Goal: Ask a question

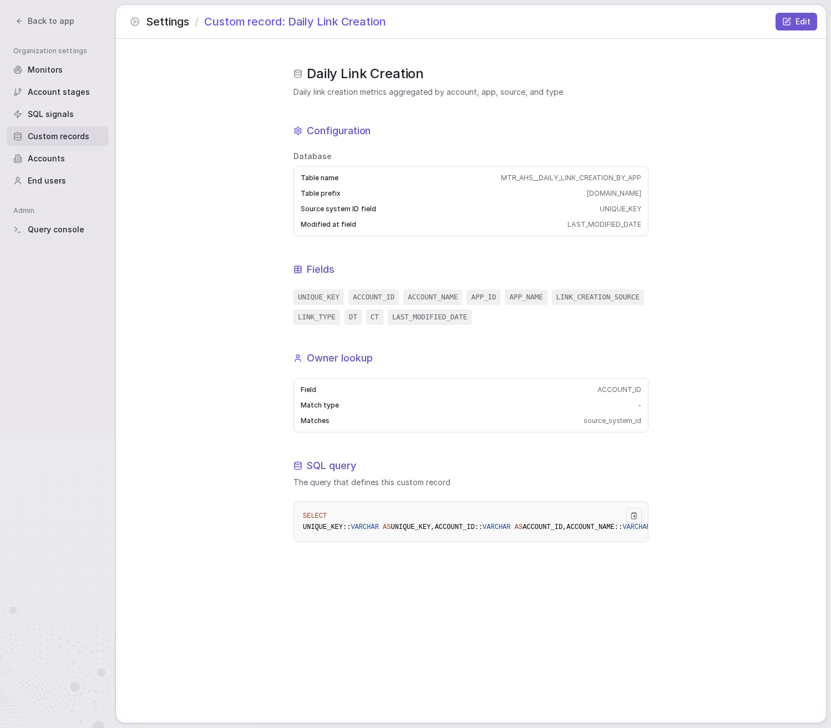
click at [647, 28] on div "Settings / Custom record: Daily Link Creation Edit" at bounding box center [471, 21] width 710 height 33
click at [510, 33] on div "Settings / Custom record: Daily Link Creation Edit" at bounding box center [471, 21] width 710 height 33
click at [55, 164] on div "Accounts" at bounding box center [58, 159] width 102 height 20
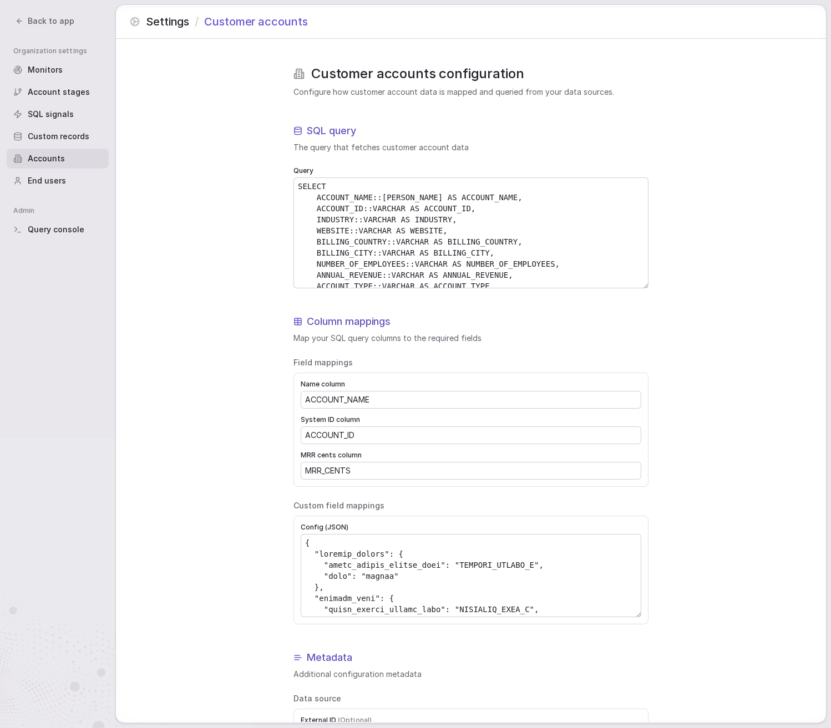
click at [65, 114] on span "SQL signals" at bounding box center [51, 114] width 46 height 11
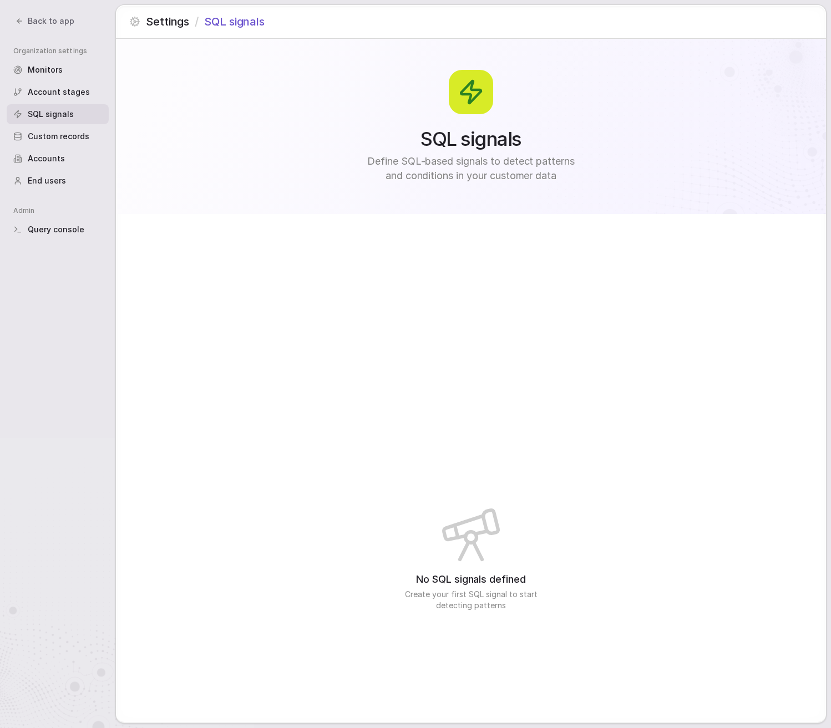
click at [72, 87] on span "Account stages" at bounding box center [59, 91] width 62 height 11
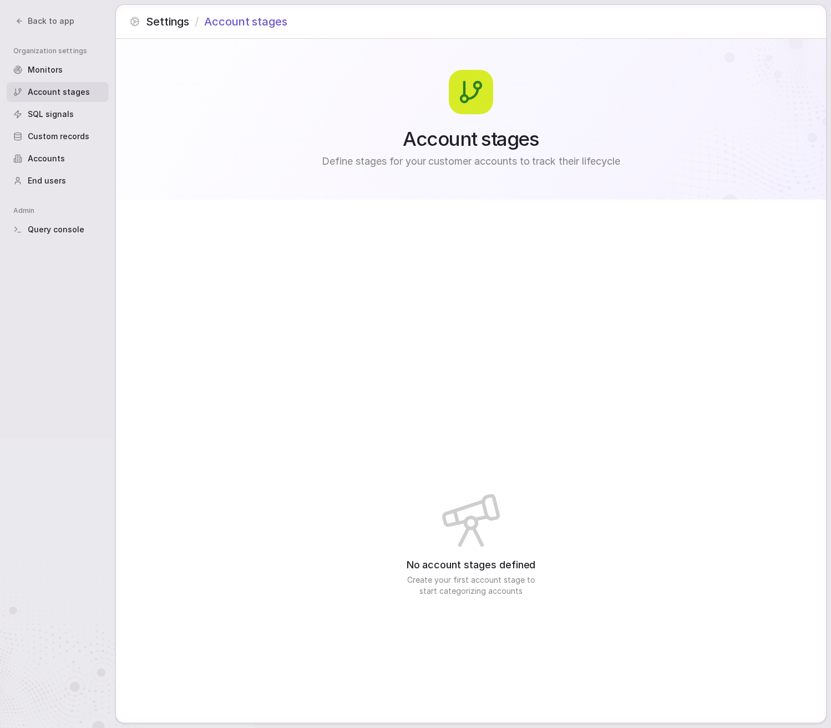
click at [38, 19] on span "Back to app" at bounding box center [51, 21] width 47 height 11
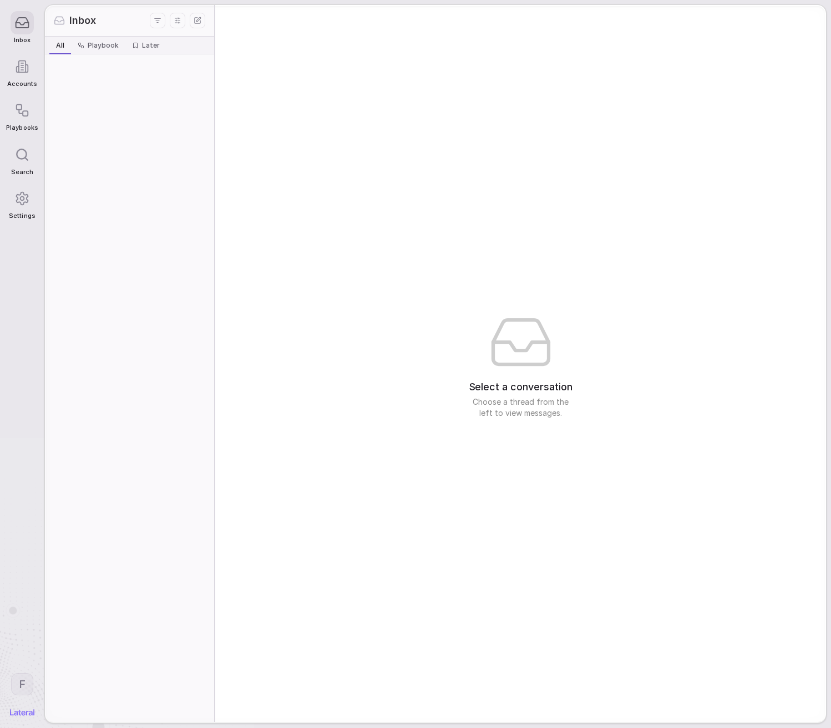
click at [23, 24] on polyline at bounding box center [22, 24] width 13 height 2
click at [22, 55] on div at bounding box center [22, 66] width 23 height 23
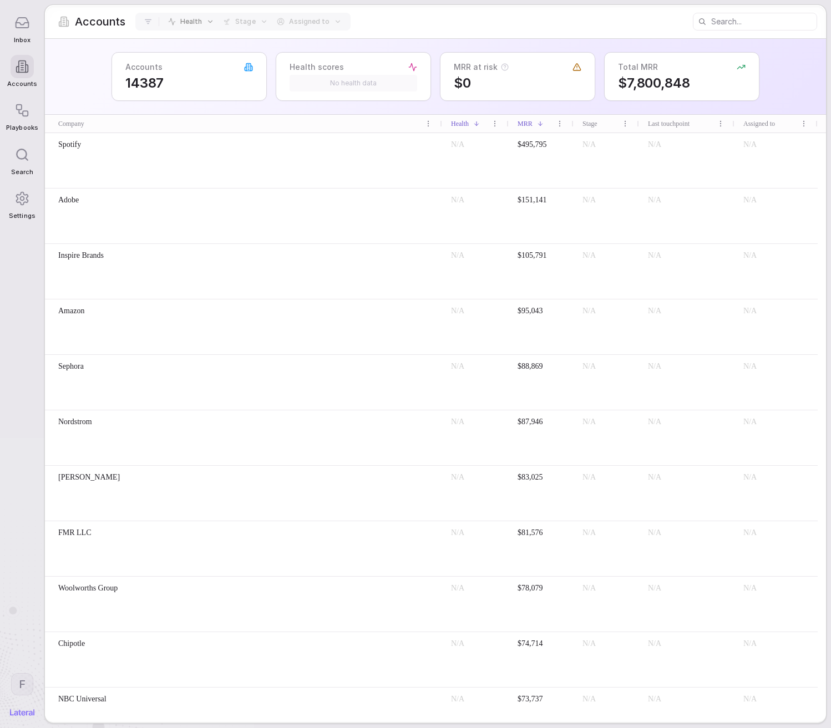
click at [19, 205] on icon at bounding box center [21, 198] width 15 height 15
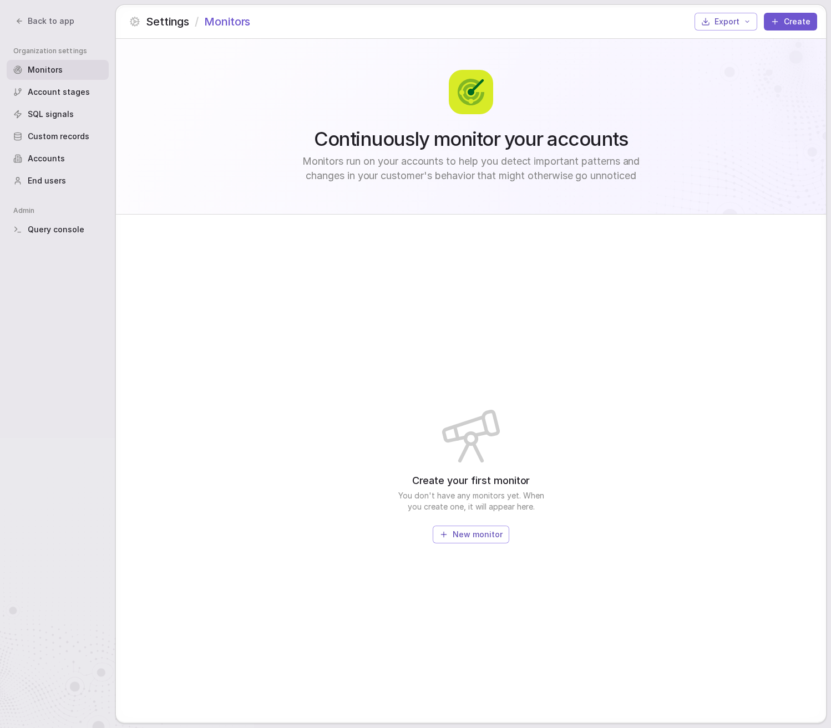
click at [44, 236] on div "Query console" at bounding box center [58, 230] width 102 height 20
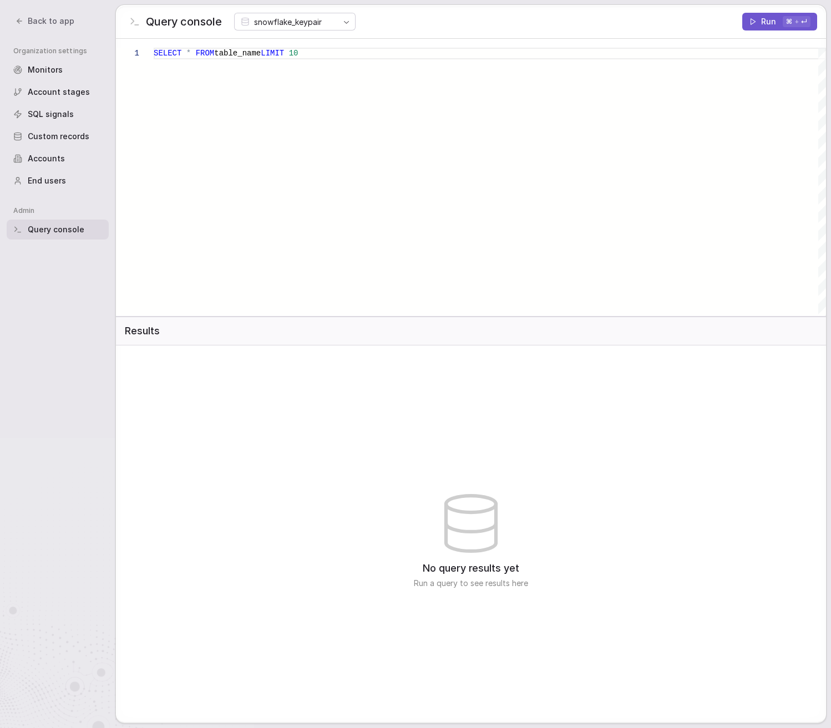
type textarea "**********"
click at [306, 62] on div "SELECT * FROM table_name LIMIT 10" at bounding box center [490, 182] width 672 height 268
drag, startPoint x: 334, startPoint y: 57, endPoint x: 264, endPoint y: 54, distance: 69.9
click at [264, 54] on div "SELECT * FROM table_name LIMIT 10" at bounding box center [490, 182] width 672 height 268
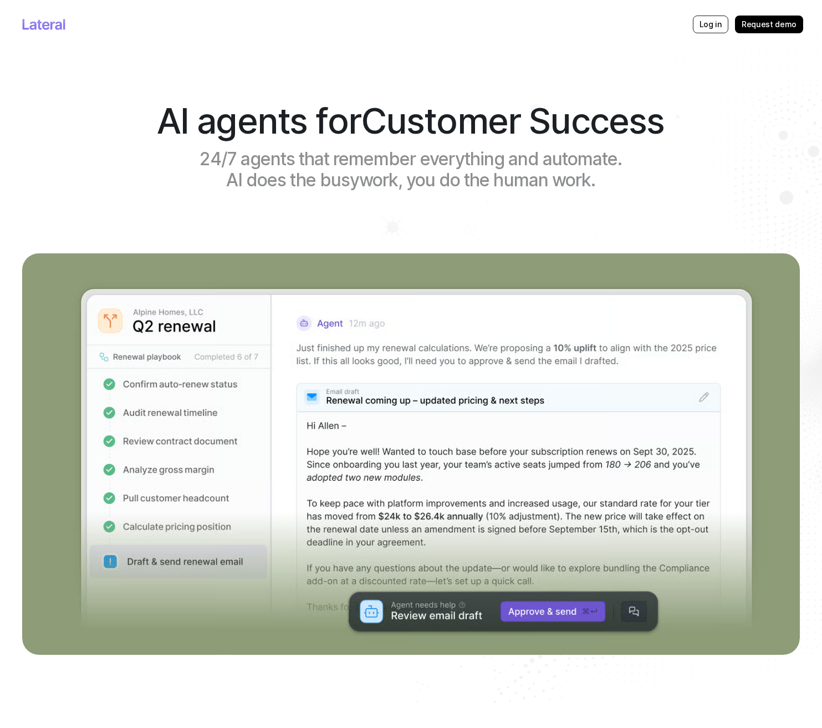
click at [698, 21] on div "Log in" at bounding box center [710, 25] width 35 height 18
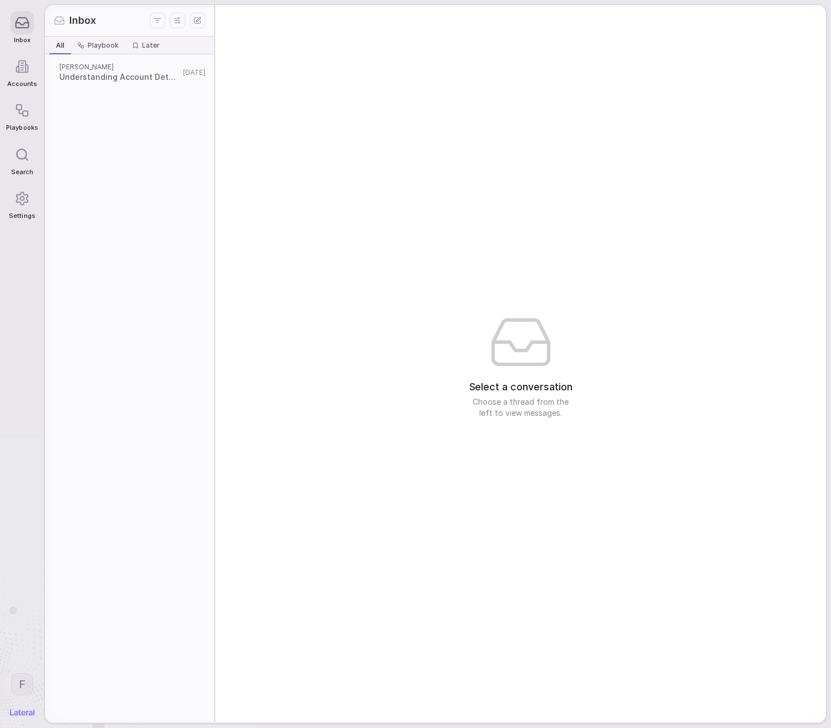
click at [84, 78] on span "Understanding Account Details and Requirements" at bounding box center [119, 77] width 120 height 11
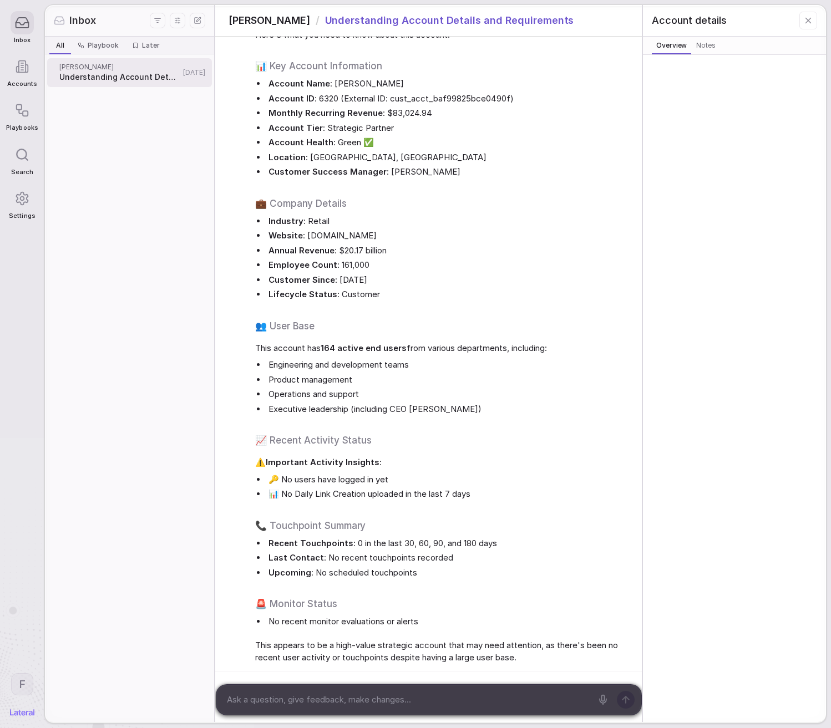
scroll to position [128, 0]
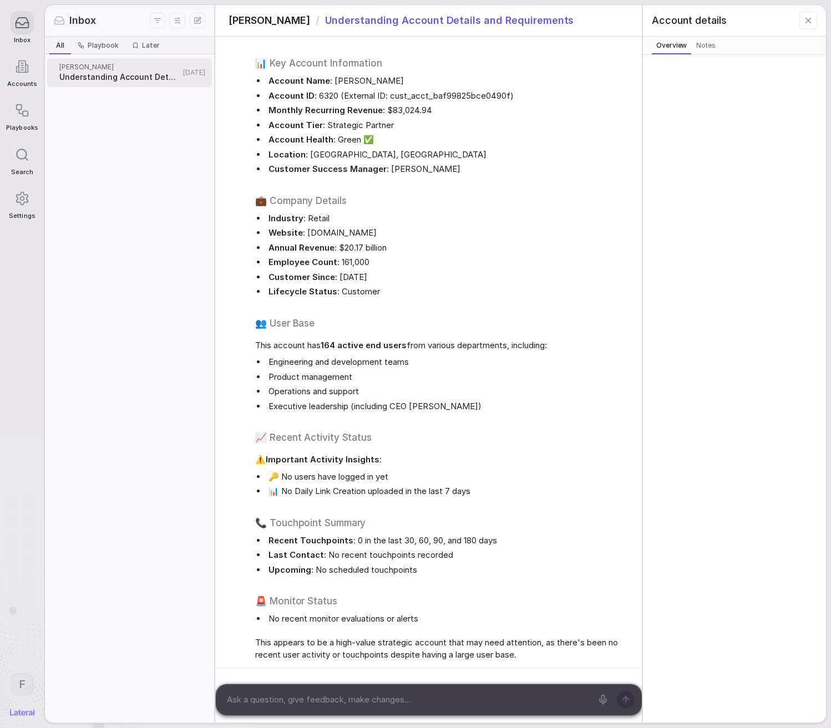
click at [416, 699] on textarea at bounding box center [407, 699] width 369 height 17
type textarea "what were the last touchpoints?"
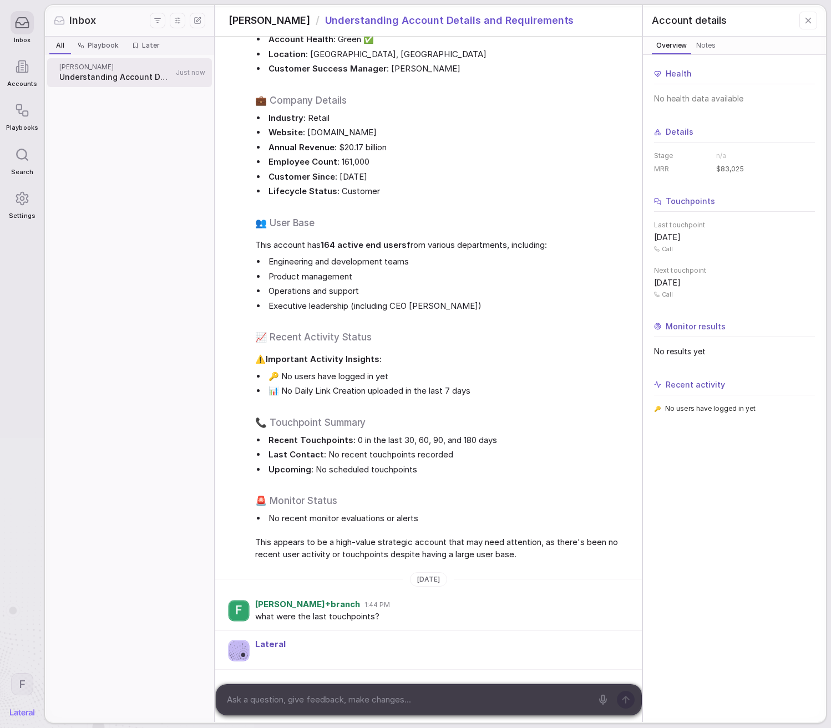
click at [667, 54] on button "Overview Overview" at bounding box center [671, 46] width 39 height 18
click at [695, 48] on span "Notes" at bounding box center [706, 45] width 24 height 11
click at [655, 44] on span "Overview" at bounding box center [671, 45] width 35 height 11
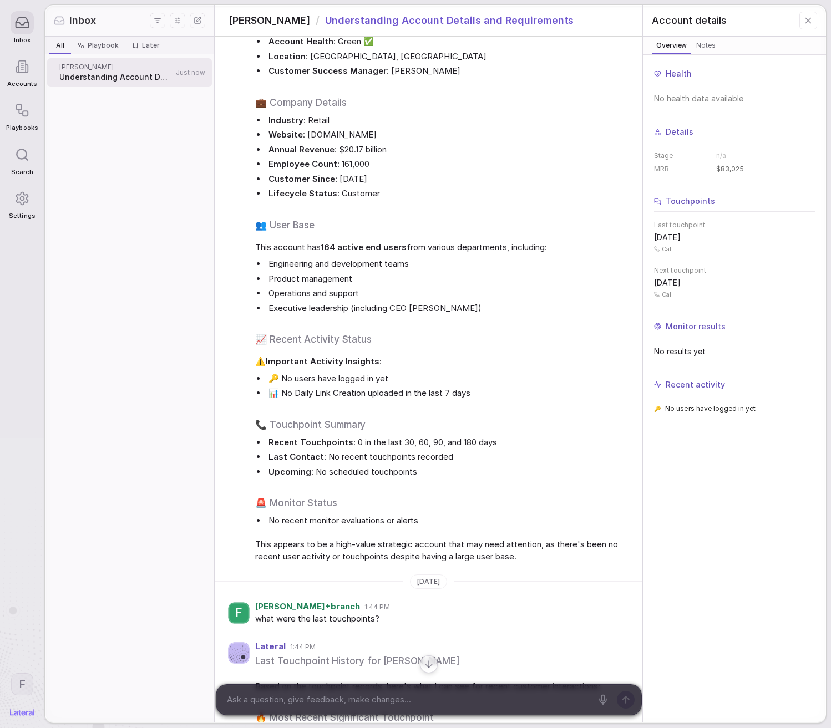
scroll to position [0, 0]
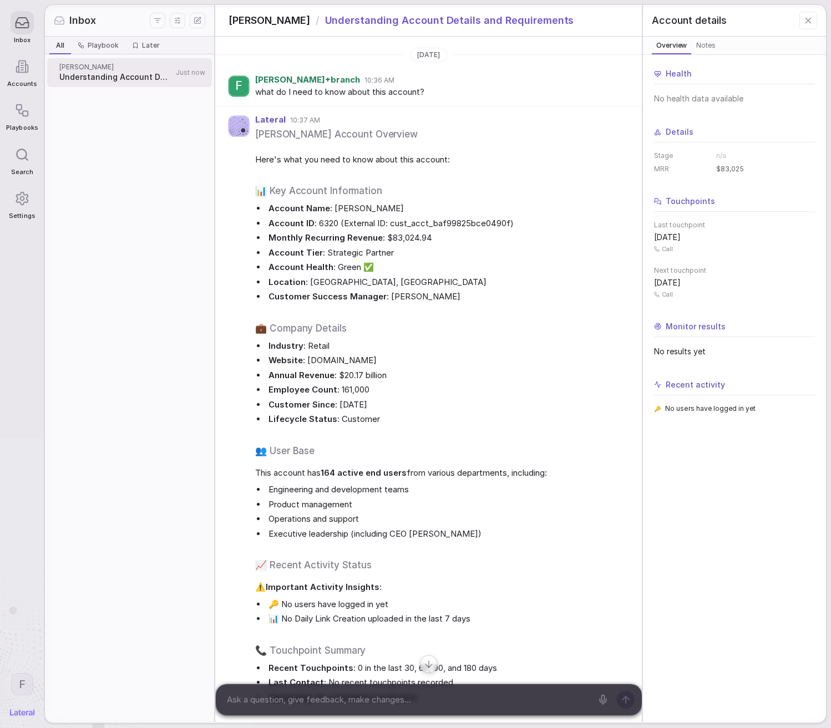
click at [709, 634] on div "Health No health data available Details Stage n/a MRR $83,025 Touchpoints Last …" at bounding box center [734, 388] width 183 height 667
click at [27, 33] on div at bounding box center [22, 22] width 23 height 23
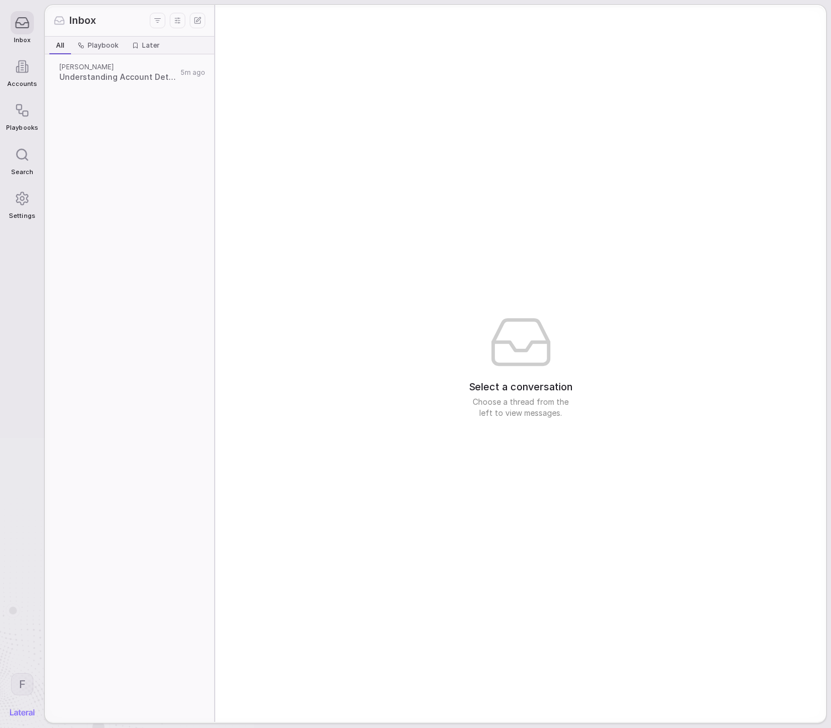
click at [27, 33] on div at bounding box center [22, 22] width 23 height 23
click at [360, 105] on div "Select a conversation Choose a thread from the left to view messages." at bounding box center [520, 363] width 610 height 717
click at [360, 106] on div "Select a conversation Choose a thread from the left to view messages." at bounding box center [520, 363] width 610 height 717
click at [360, 107] on div "Select a conversation Choose a thread from the left to view messages." at bounding box center [520, 363] width 610 height 717
click at [129, 219] on div "[PERSON_NAME] Understanding Account Details and Requirements 5m ago" at bounding box center [129, 388] width 169 height 668
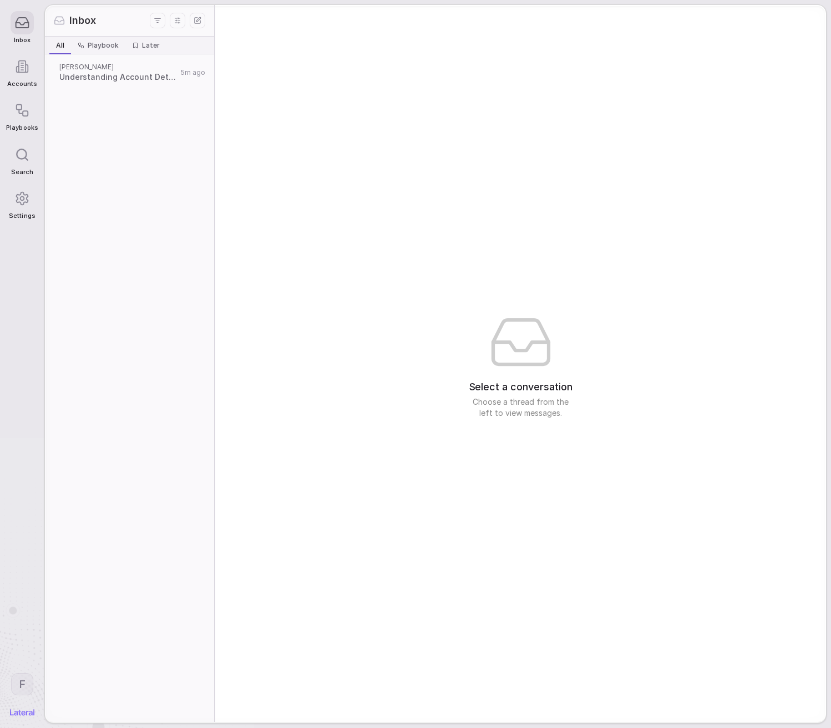
click at [151, 310] on div "[PERSON_NAME] Understanding Account Details and Requirements 5m ago" at bounding box center [129, 388] width 169 height 668
